Goal: Transaction & Acquisition: Subscribe to service/newsletter

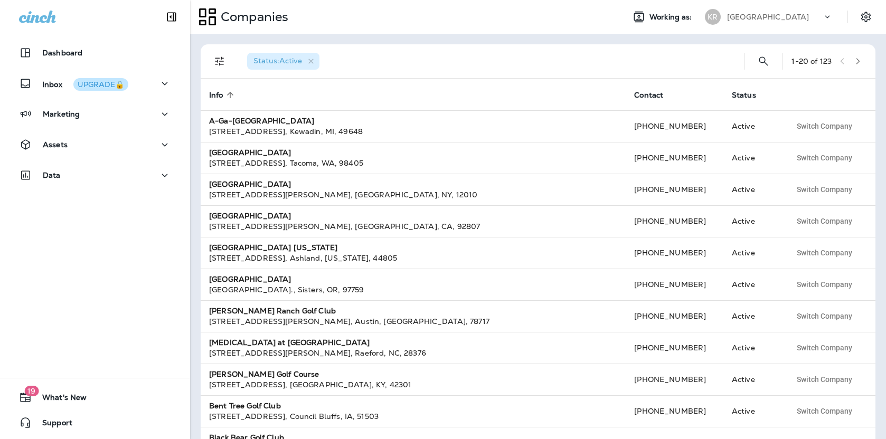
click at [790, 18] on p "[GEOGRAPHIC_DATA]" at bounding box center [768, 17] width 82 height 8
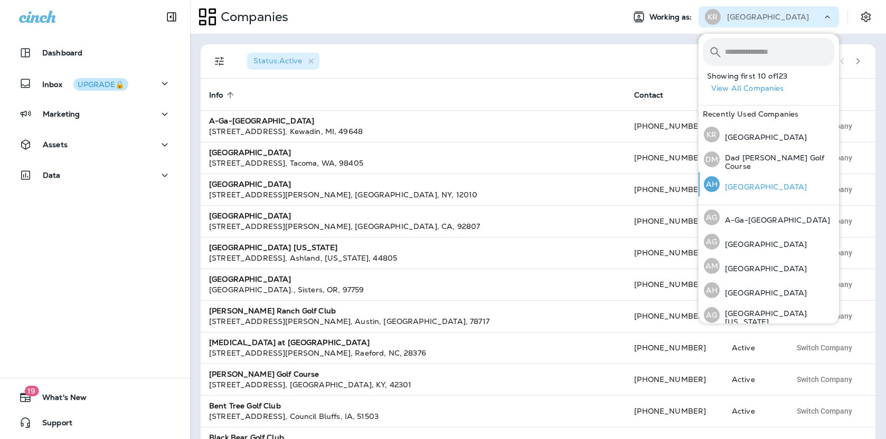
click at [745, 183] on p "[GEOGRAPHIC_DATA]" at bounding box center [763, 187] width 87 height 8
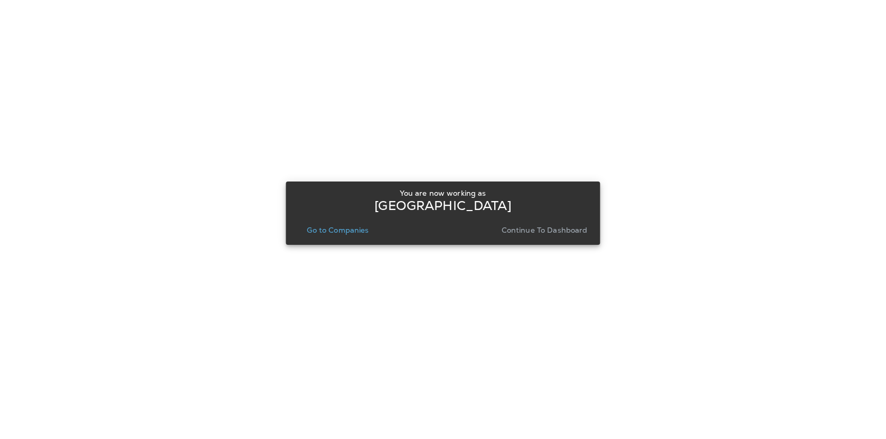
click at [565, 239] on div "You are now working as [GEOGRAPHIC_DATA] Go to Companies Continue to Dashboard" at bounding box center [442, 213] width 297 height 57
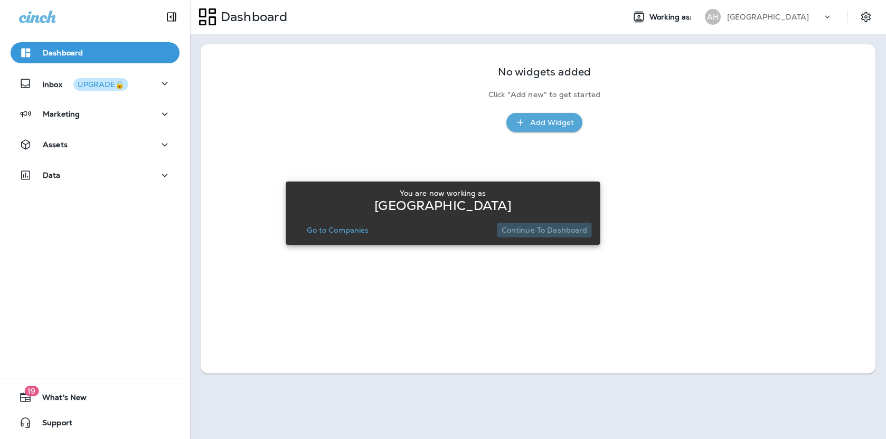
click at [563, 230] on p "Continue to Dashboard" at bounding box center [545, 230] width 86 height 8
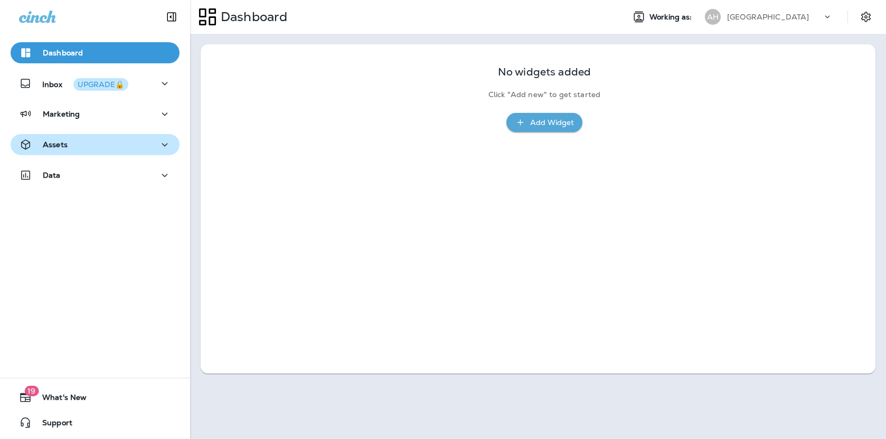
click at [92, 136] on button "Assets" at bounding box center [95, 144] width 169 height 21
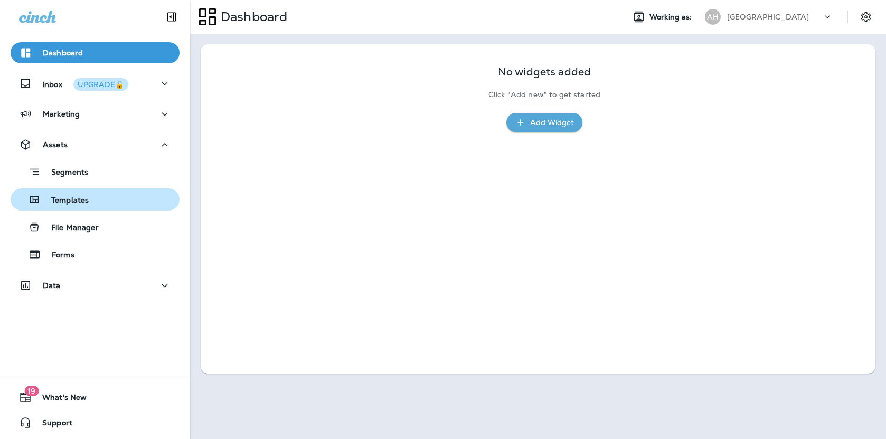
click at [69, 198] on p "Templates" at bounding box center [65, 201] width 48 height 10
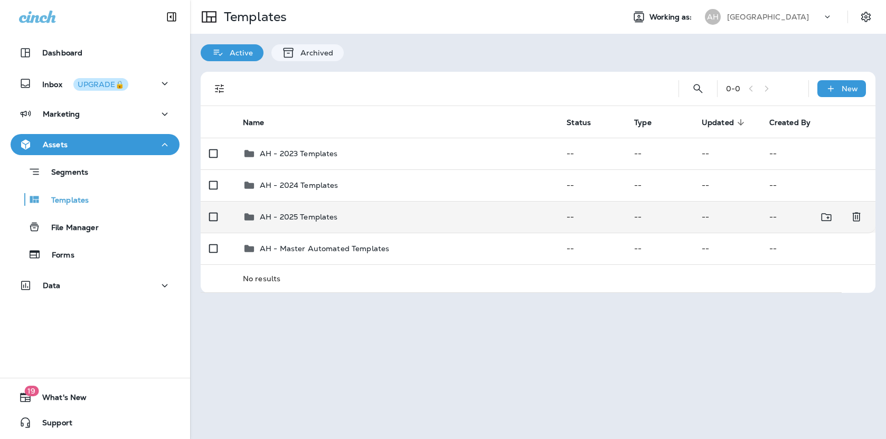
click at [295, 213] on p "AH - 2025 Templates" at bounding box center [299, 217] width 78 height 8
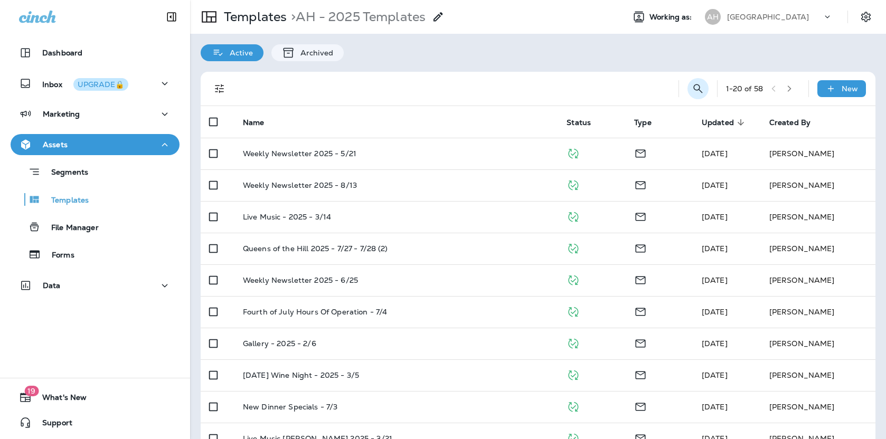
click at [699, 92] on icon "Search Templates" at bounding box center [698, 88] width 13 height 13
click at [673, 78] on input "text" at bounding box center [651, 88] width 94 height 28
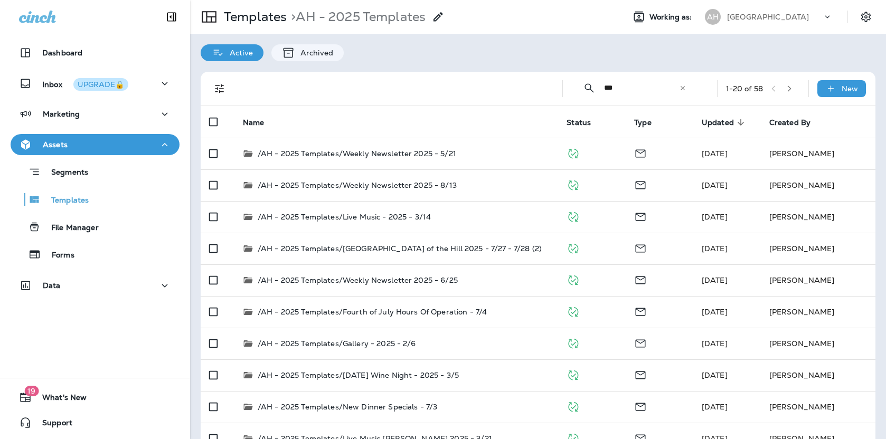
type input "***"
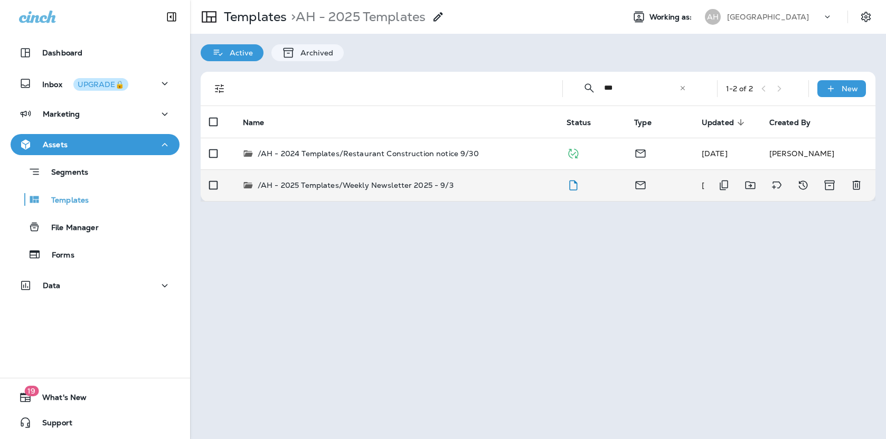
click at [371, 182] on p "/AH - 2025 Templates/Weekly Newsletter 2025 - 9/3" at bounding box center [356, 185] width 196 height 11
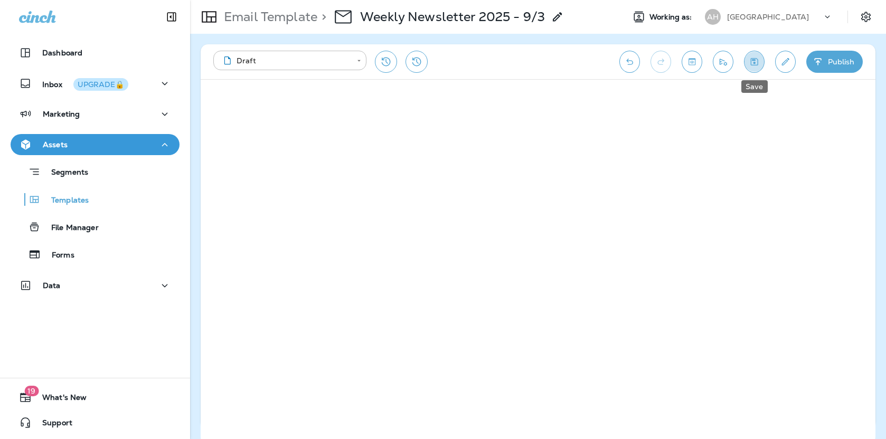
click at [760, 57] on button "Save" at bounding box center [754, 62] width 21 height 22
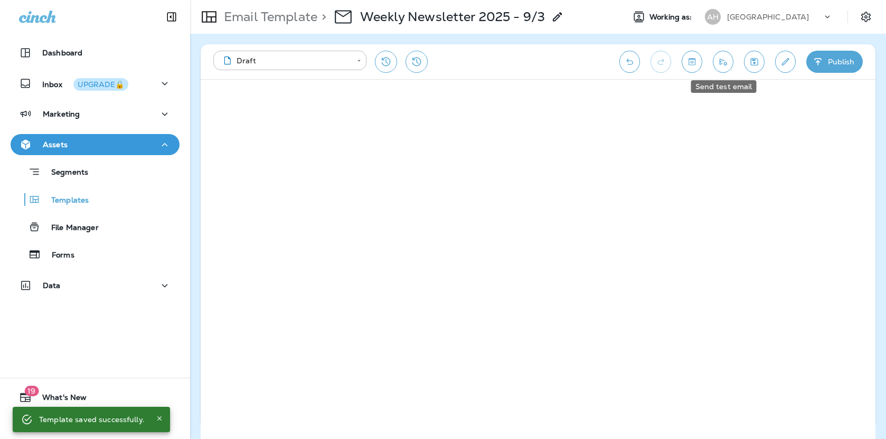
click at [725, 63] on icon "Send test email" at bounding box center [723, 62] width 11 height 11
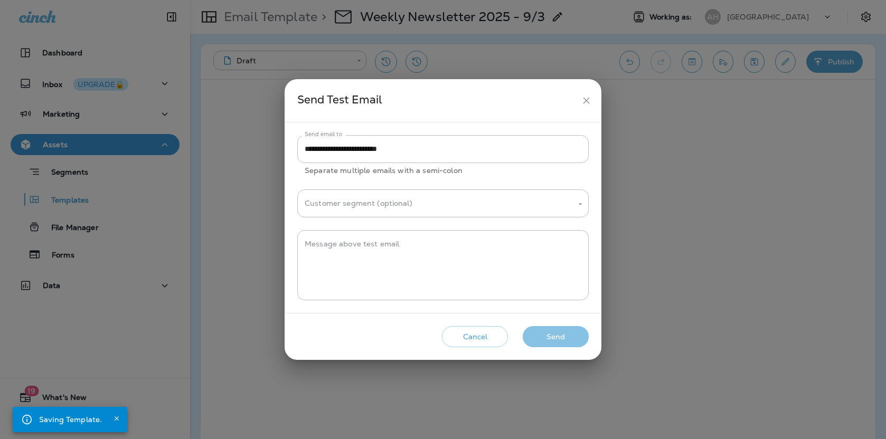
click at [554, 337] on button "Send" at bounding box center [556, 337] width 66 height 22
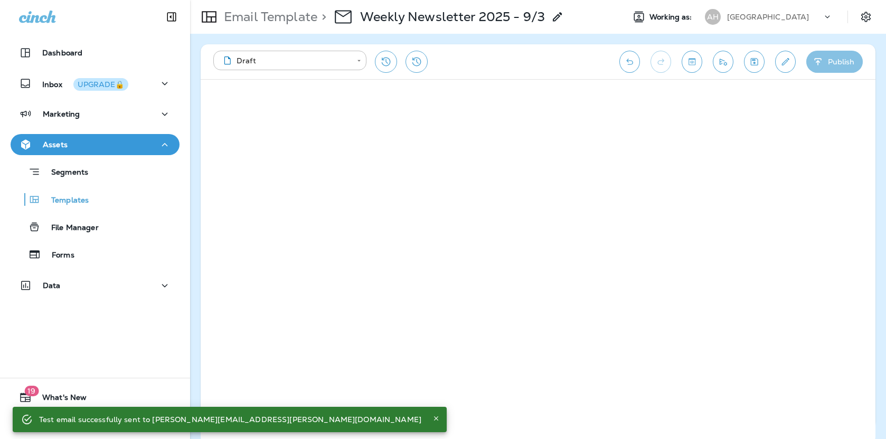
click at [847, 58] on button "Publish" at bounding box center [834, 62] width 57 height 22
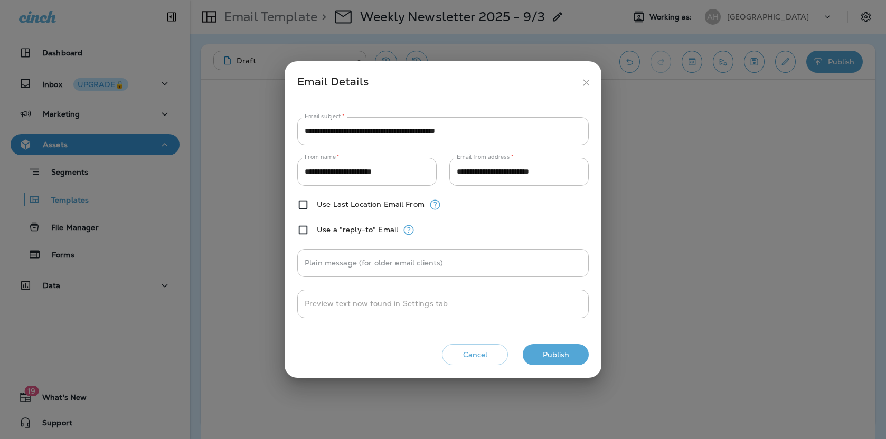
click at [570, 349] on button "Publish" at bounding box center [556, 355] width 66 height 22
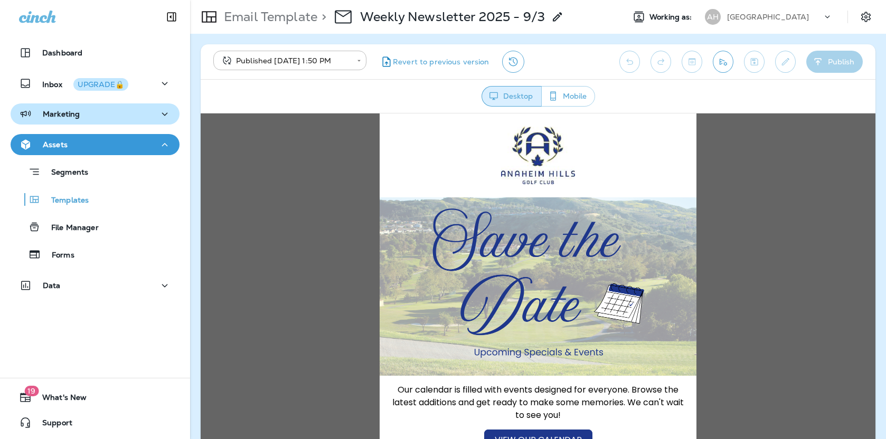
click at [54, 108] on div "Marketing" at bounding box center [49, 114] width 61 height 13
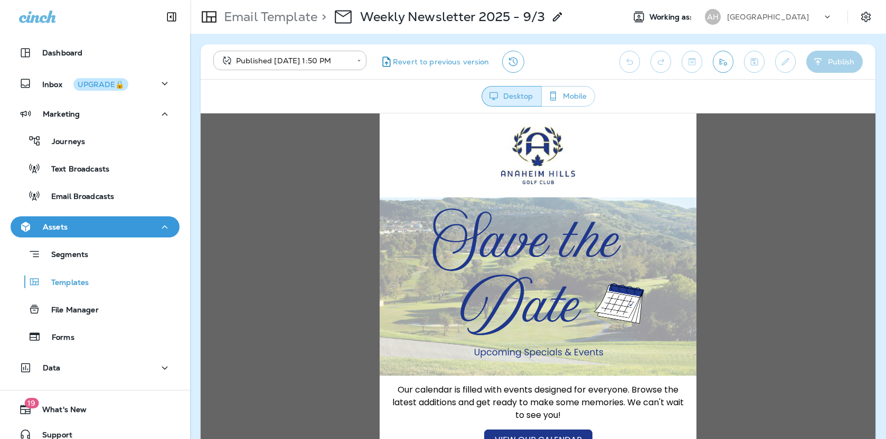
click at [73, 209] on div "Marketing Journeys Text Broadcasts Email Broadcasts" at bounding box center [95, 158] width 190 height 109
click at [73, 195] on p "Email Broadcasts" at bounding box center [77, 197] width 73 height 10
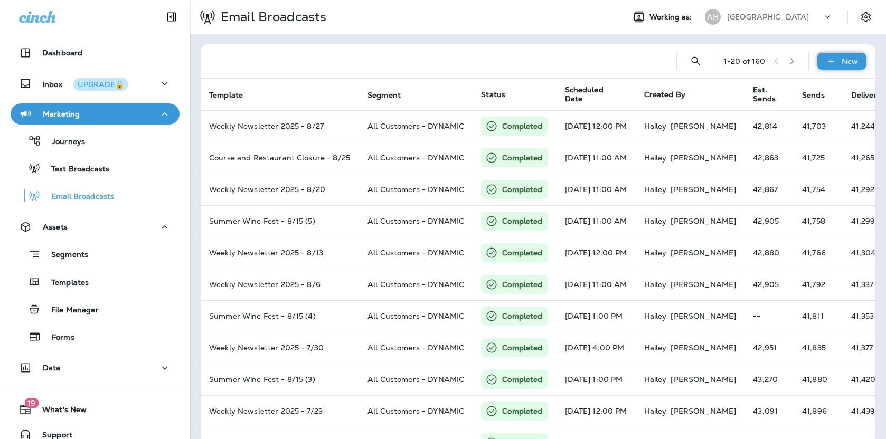
click at [840, 63] on div "New" at bounding box center [841, 61] width 49 height 17
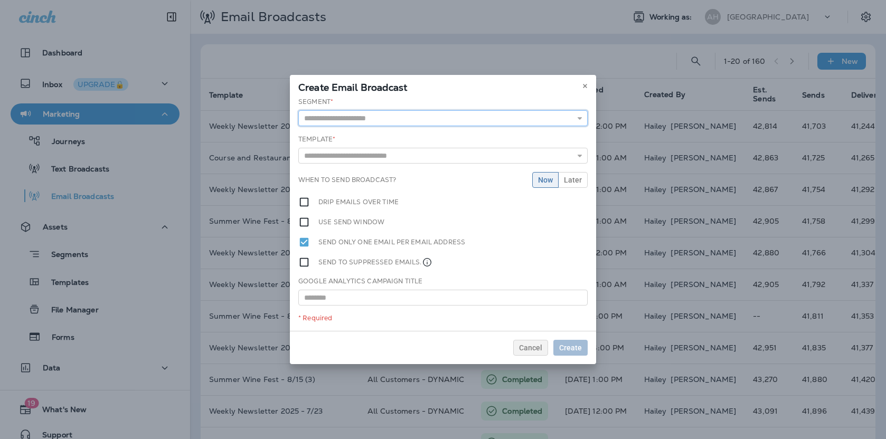
click at [500, 118] on input "text" at bounding box center [442, 118] width 289 height 16
click at [411, 128] on div "Segment * All Customers - DYNAMIC All Customers - Static Golf foreUP - Public P…" at bounding box center [443, 214] width 306 height 234
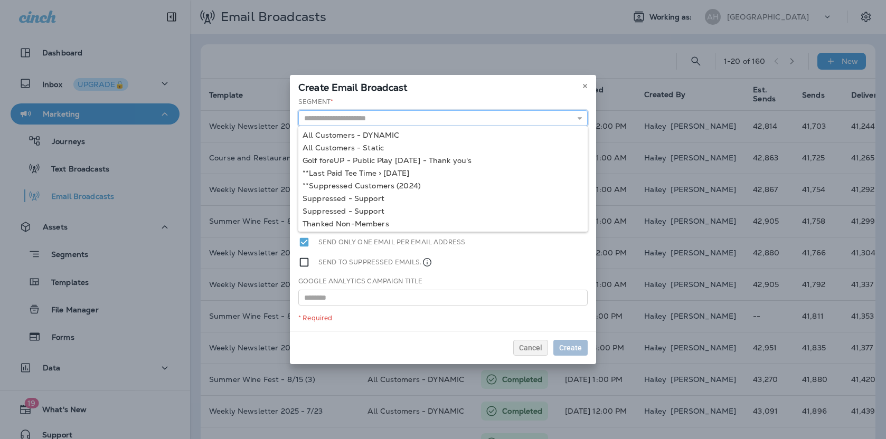
click at [394, 110] on input "text" at bounding box center [442, 118] width 289 height 16
type input "**********"
click at [377, 133] on div "**********" at bounding box center [443, 214] width 306 height 234
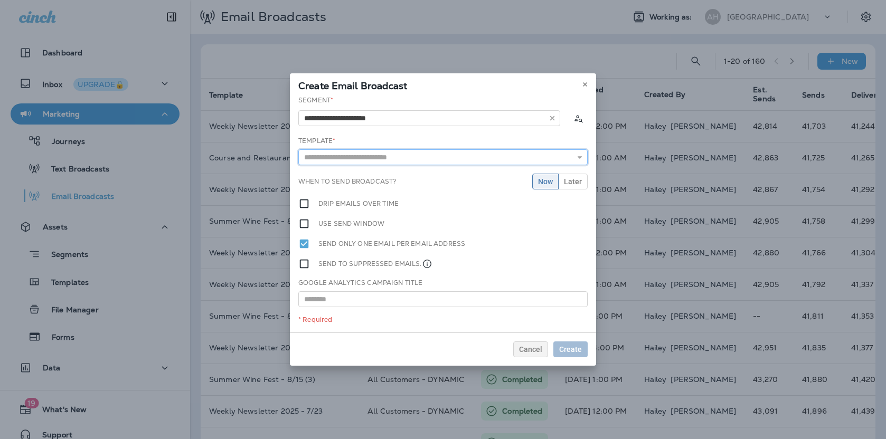
click at [357, 155] on input "text" at bounding box center [442, 157] width 289 height 16
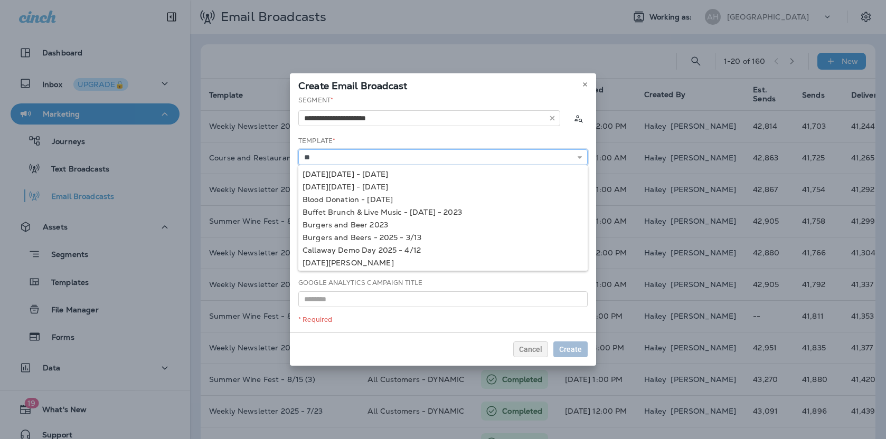
type input "*"
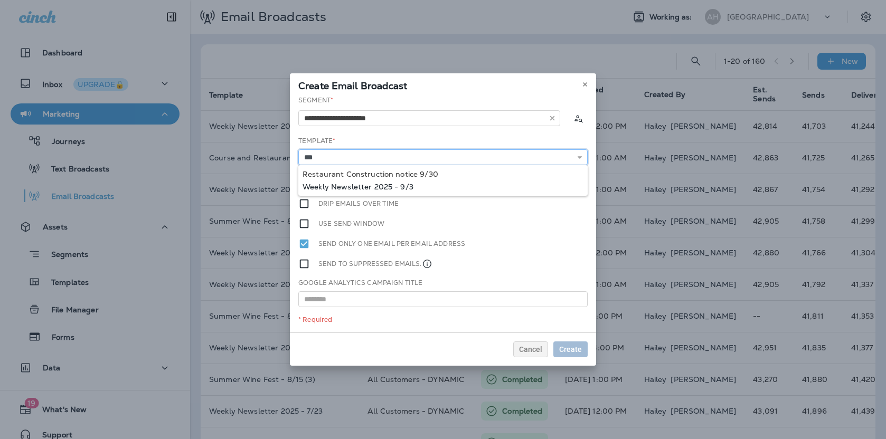
type input "**********"
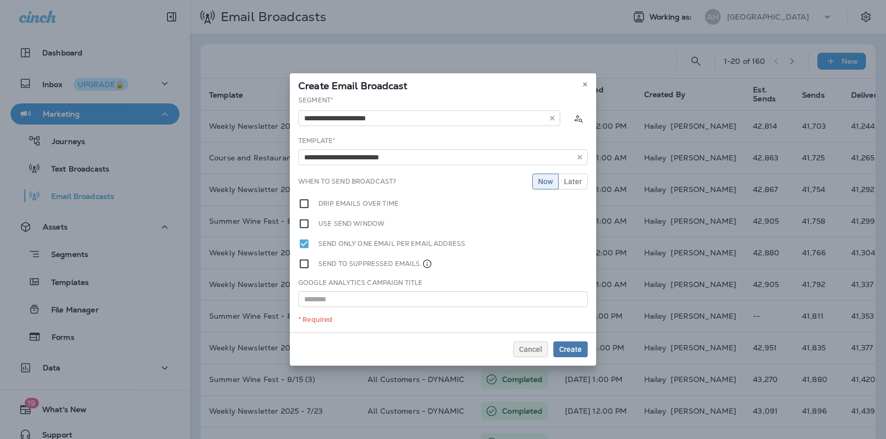
click at [364, 184] on div "**********" at bounding box center [443, 214] width 306 height 237
click at [408, 158] on input "**********" at bounding box center [442, 157] width 289 height 16
click at [360, 307] on div "**********" at bounding box center [443, 214] width 306 height 237
click at [360, 298] on input "text" at bounding box center [442, 300] width 289 height 16
paste input "**********"
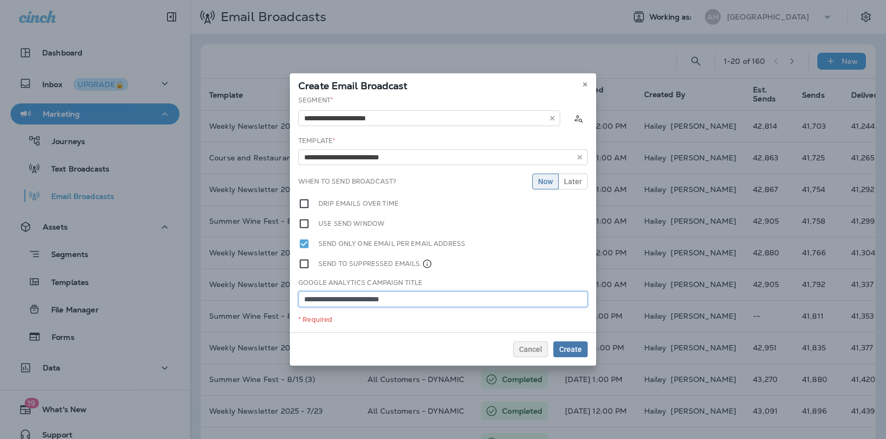
type input "**********"
click at [579, 178] on span "Later" at bounding box center [573, 181] width 18 height 7
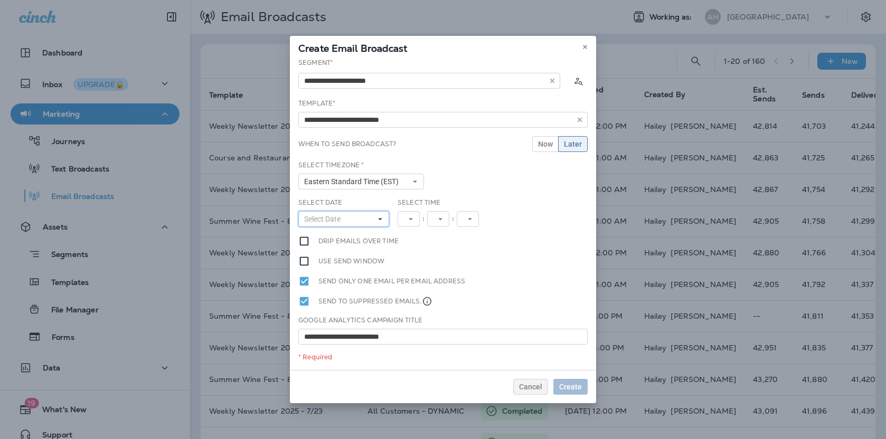
click at [336, 218] on span "Select Date" at bounding box center [324, 219] width 41 height 9
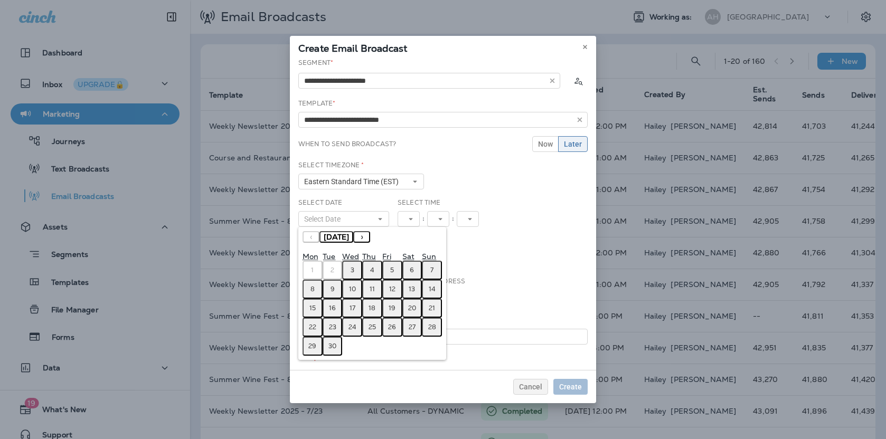
click at [356, 270] on button "3" at bounding box center [352, 270] width 20 height 19
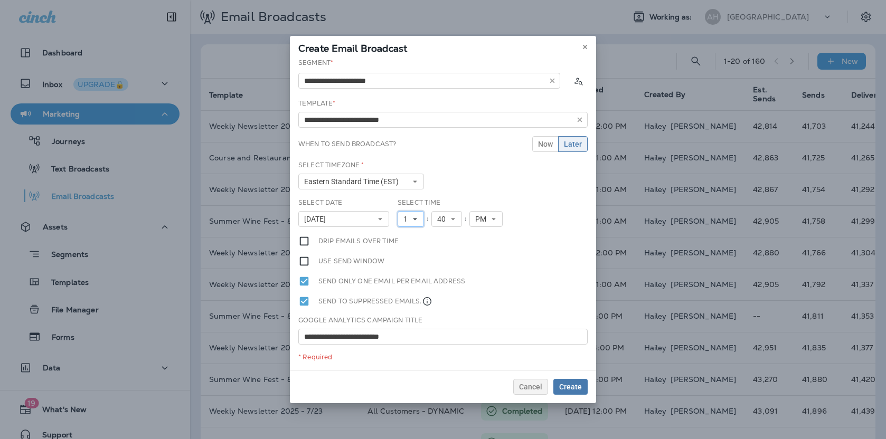
click at [419, 215] on button "1" at bounding box center [411, 219] width 26 height 16
click at [410, 271] on link "4" at bounding box center [411, 274] width 26 height 13
click at [447, 219] on span "40" at bounding box center [443, 219] width 13 height 9
click at [446, 232] on link "00" at bounding box center [446, 236] width 31 height 13
click at [564, 219] on div "Select Date [DATE] « ‹ [DATE] › » Mon Tue Wed Thu Fri Sat Sun 1 2 3 4 5 6 7 8 9…" at bounding box center [443, 216] width 298 height 37
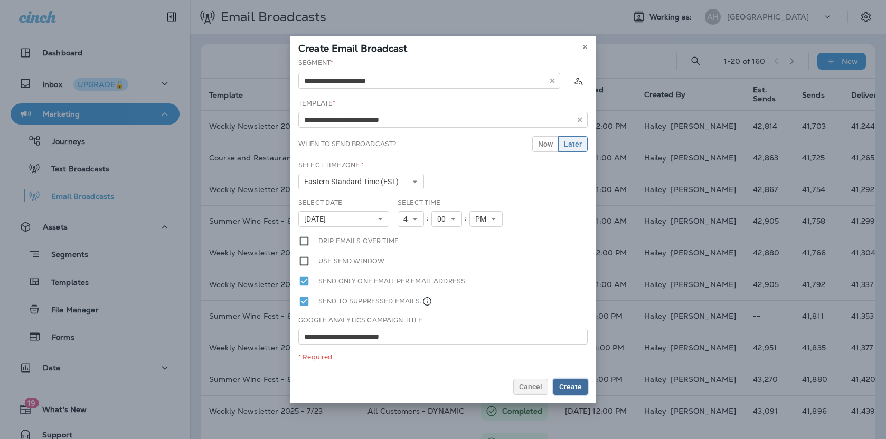
click at [572, 388] on span "Create" at bounding box center [570, 386] width 23 height 7
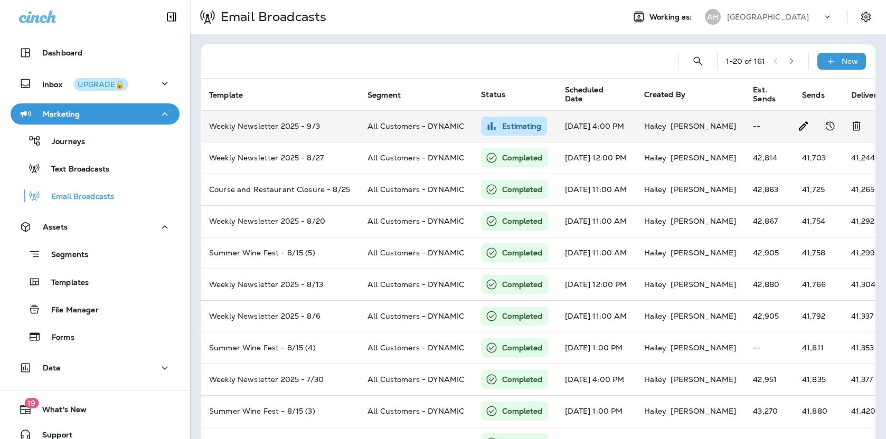
click at [800, 131] on icon "Edit Broadcast" at bounding box center [803, 126] width 13 height 13
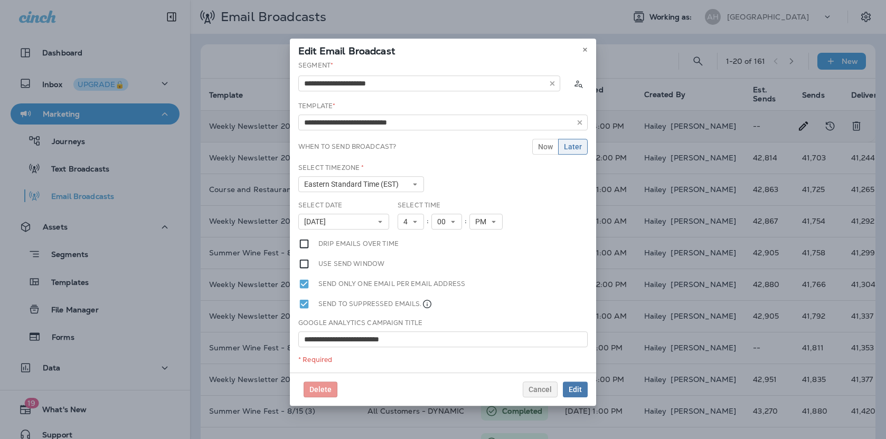
type input "**********"
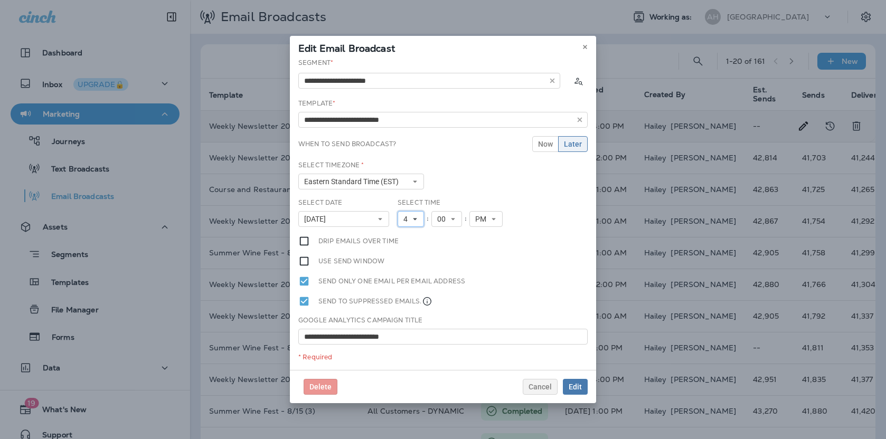
click at [414, 213] on button "4" at bounding box center [411, 219] width 26 height 16
click at [415, 248] on link "2" at bounding box center [411, 248] width 26 height 13
click at [443, 222] on span "00" at bounding box center [443, 219] width 13 height 9
click at [445, 344] on link "30" at bounding box center [446, 346] width 31 height 13
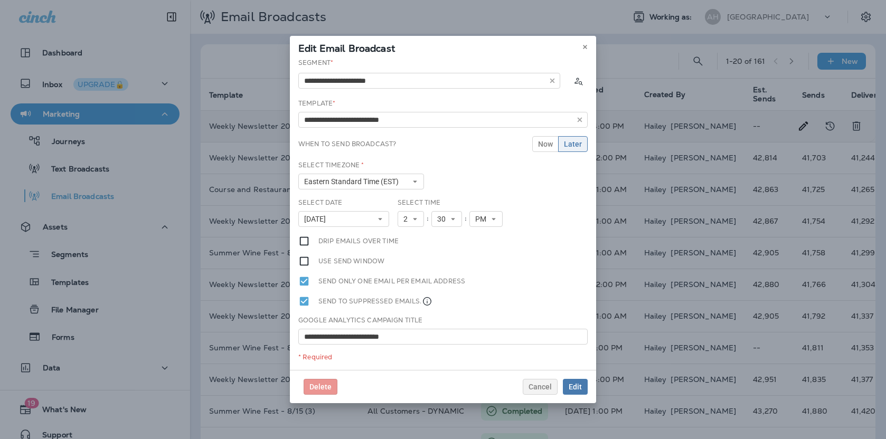
click at [537, 265] on div "Use send window" at bounding box center [442, 262] width 289 height 12
click at [448, 220] on span "30" at bounding box center [443, 219] width 13 height 9
click at [548, 206] on div "Select Date [DATE] « ‹ [DATE] › » Mon Tue Wed Thu Fri Sat Sun 1 2 3 4 5 6 7 8 9…" at bounding box center [443, 216] width 298 height 37
click at [579, 391] on span "Edit" at bounding box center [575, 386] width 13 height 7
